Goal: Complete application form: Complete application form

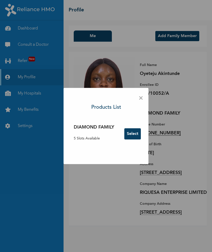
click at [133, 137] on button "Select" at bounding box center [132, 133] width 17 height 11
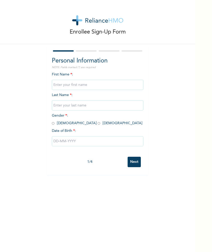
click at [126, 85] on input "text" at bounding box center [97, 85] width 91 height 10
click at [118, 103] on input "text" at bounding box center [97, 105] width 91 height 10
click at [129, 87] on input "Ojodal" at bounding box center [97, 85] width 91 height 10
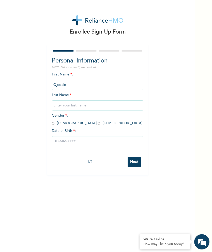
type input "Ojodale"
click at [120, 104] on input "text" at bounding box center [97, 105] width 91 height 10
type input "Udale-Ameh"
click at [98, 123] on input "radio" at bounding box center [99, 123] width 3 height 5
radio input "true"
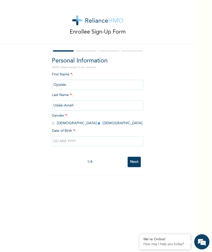
click at [54, 122] on input "radio" at bounding box center [53, 123] width 3 height 5
radio input "true"
click at [96, 142] on input "text" at bounding box center [97, 141] width 91 height 10
select select "7"
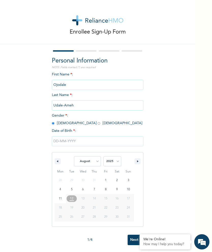
click at [114, 160] on select "2025 2024 2023 2022 2021 2020 2019 2018 2017 2016 2015 2014 2013 2012 2011 2010…" at bounding box center [112, 161] width 18 height 10
select select "1992"
click at [91, 161] on select "January February March April May June July August September October November De…" at bounding box center [87, 161] width 27 height 10
select select "11"
type input "[DATE]"
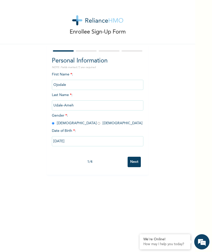
click at [135, 163] on input "Next" at bounding box center [134, 162] width 13 height 10
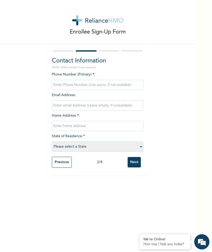
click at [135, 85] on input "phone" at bounding box center [97, 85] width 91 height 10
type input "08060578016"
click at [137, 105] on input "email" at bounding box center [97, 105] width 91 height 10
type input "ojodale.udale-ameh@outlook.com"
click at [129, 128] on input "text" at bounding box center [97, 126] width 91 height 10
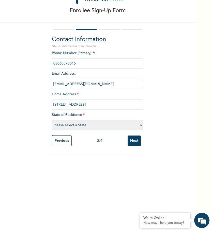
type input "[STREET_ADDRESS]"
click at [140, 142] on select "Please select a State [PERSON_NAME] (FCT) [PERSON_NAME] Ibom [GEOGRAPHIC_DATA] …" at bounding box center [97, 147] width 91 height 10
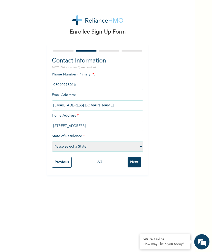
select select "25"
click at [138, 162] on input "Next" at bounding box center [134, 162] width 13 height 10
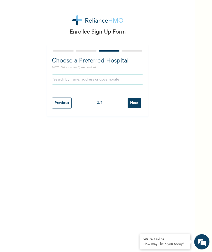
click at [136, 83] on input "text" at bounding box center [97, 79] width 91 height 10
type input "[GEOGRAPHIC_DATA]"
click at [139, 103] on input "Next" at bounding box center [134, 103] width 13 height 10
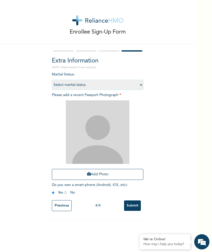
click at [135, 85] on select "Select marital status [DEMOGRAPHIC_DATA] Married [DEMOGRAPHIC_DATA] Widow/[DEMO…" at bounding box center [97, 85] width 91 height 10
select select "2"
click at [133, 208] on input "Submit" at bounding box center [132, 205] width 17 height 10
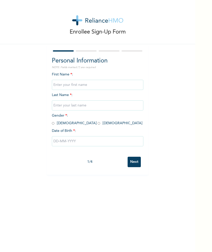
click at [127, 83] on input "text" at bounding box center [97, 85] width 91 height 10
type input "Ojodale"
click at [116, 107] on input "text" at bounding box center [97, 105] width 91 height 10
type input "Udale-Ameh"
click at [54, 121] on div "First Name * : Ojodale Last Name * : [GEOGRAPHIC_DATA][PERSON_NAME] Gender * : …" at bounding box center [97, 113] width 91 height 82
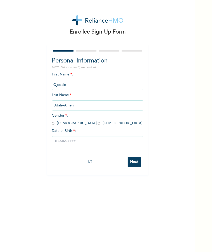
click at [54, 122] on input "radio" at bounding box center [53, 123] width 3 height 5
radio input "true"
click at [134, 142] on input "text" at bounding box center [97, 141] width 91 height 10
select select "7"
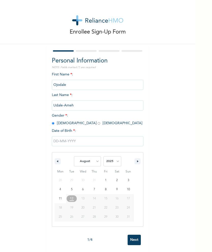
click at [120, 157] on select "2025 2024 2023 2022 2021 2020 2019 2018 2017 2016 2015 2014 2013 2012 2011 2010…" at bounding box center [112, 161] width 18 height 10
select select "1992"
click at [88, 165] on select "January February March April May June July August September October November De…" at bounding box center [87, 161] width 27 height 10
select select "11"
type input "[DATE]"
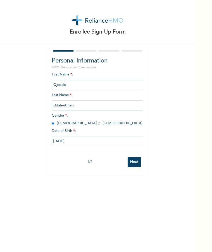
click at [138, 163] on input "Next" at bounding box center [134, 162] width 13 height 10
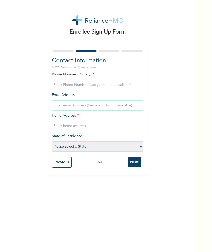
click at [126, 86] on input "phone" at bounding box center [97, 85] width 91 height 10
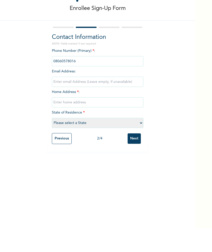
type input "08060578016"
click at [133, 121] on input "text" at bounding box center [97, 126] width 91 height 10
type input "[STREET_ADDRESS]"
click at [135, 142] on select "Please select a State [PERSON_NAME] (FCT) [PERSON_NAME] Ibom [GEOGRAPHIC_DATA] …" at bounding box center [97, 147] width 91 height 10
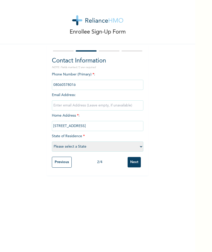
select select "25"
click at [141, 164] on input "Next" at bounding box center [134, 162] width 13 height 10
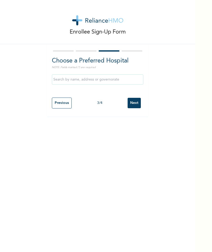
click at [115, 79] on input "text" at bounding box center [97, 79] width 91 height 10
type input "[GEOGRAPHIC_DATA]"
click at [140, 103] on input "Next" at bounding box center [134, 103] width 13 height 10
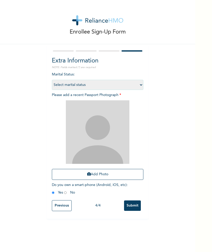
click at [135, 81] on select "Select marital status [DEMOGRAPHIC_DATA] Married [DEMOGRAPHIC_DATA] Widow/[DEMO…" at bounding box center [97, 85] width 91 height 10
select select "2"
click at [138, 203] on input "Submit" at bounding box center [132, 205] width 17 height 10
